Goal: Transaction & Acquisition: Purchase product/service

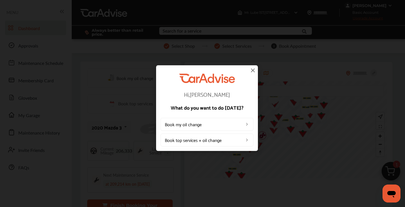
click at [254, 71] on img at bounding box center [252, 70] width 7 height 7
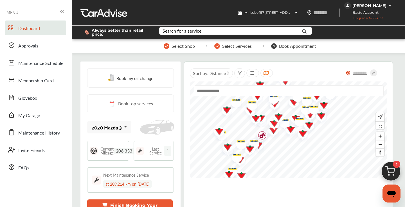
click at [372, 18] on span "Upgrade Account" at bounding box center [363, 19] width 39 height 7
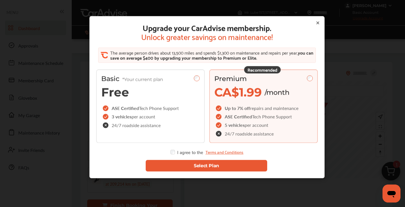
click at [180, 166] on button "Select Plan" at bounding box center [206, 166] width 121 height 12
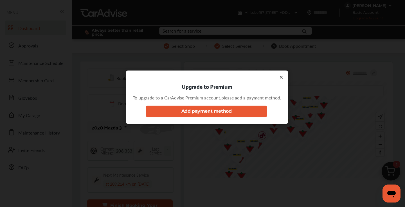
click at [283, 77] on icon at bounding box center [281, 77] width 4 height 4
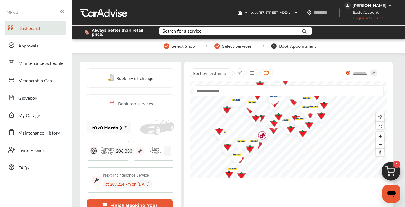
click at [370, 6] on div "[PERSON_NAME]" at bounding box center [369, 5] width 34 height 5
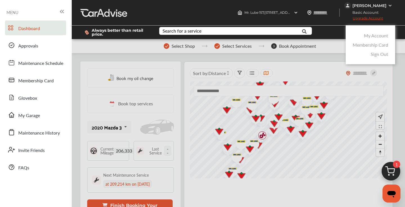
click at [371, 36] on link "My Account" at bounding box center [376, 35] width 24 height 6
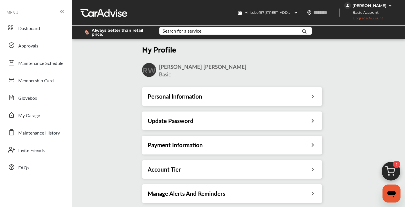
click at [193, 147] on h3 "Payment Information" at bounding box center [175, 144] width 55 height 7
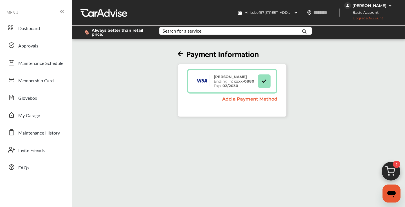
click at [367, 18] on span "Upgrade Account" at bounding box center [363, 19] width 39 height 7
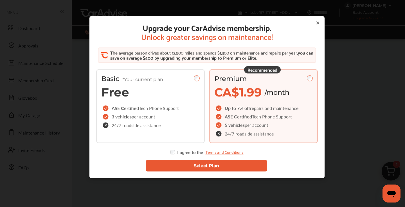
click at [174, 161] on button "Select Plan" at bounding box center [206, 166] width 121 height 12
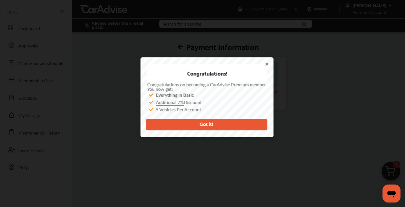
click at [225, 123] on button "Got it!" at bounding box center [206, 125] width 121 height 12
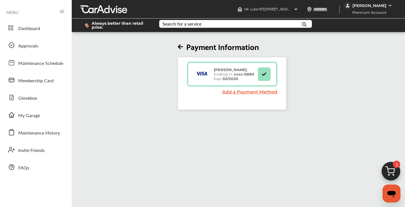
click at [390, 168] on img at bounding box center [390, 172] width 27 height 27
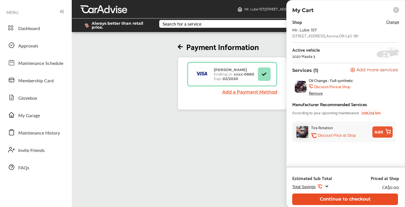
click at [323, 199] on button "Continue to checkout" at bounding box center [345, 200] width 106 height 12
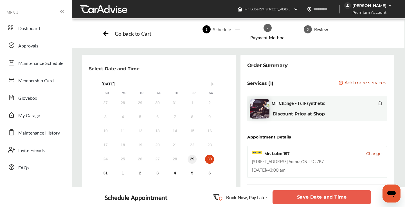
click at [192, 161] on div "29" at bounding box center [192, 159] width 9 height 9
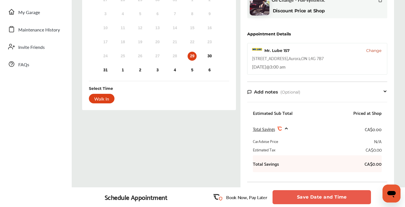
scroll to position [104, 0]
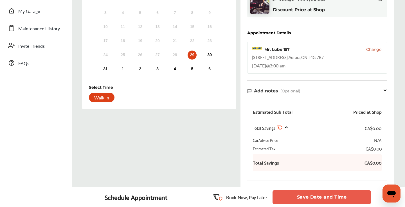
click at [306, 197] on button "Save Date and Time" at bounding box center [322, 197] width 98 height 14
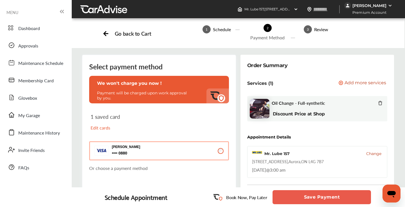
click at [301, 200] on button "Save Payment" at bounding box center [322, 197] width 98 height 14
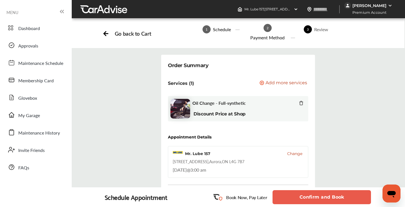
click at [295, 195] on button "Confirm and Book" at bounding box center [322, 197] width 98 height 14
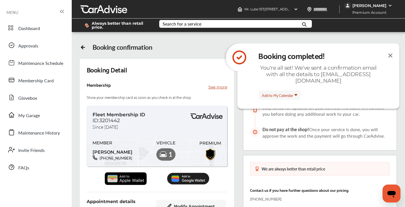
click at [390, 55] on img at bounding box center [390, 55] width 7 height 7
